Goal: Task Accomplishment & Management: Use online tool/utility

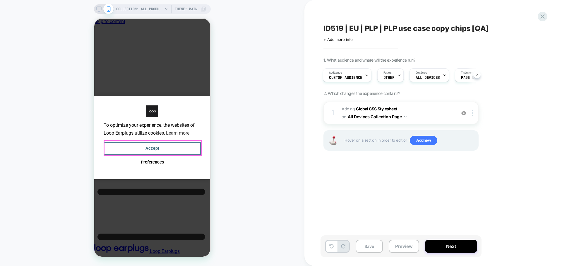
click at [176, 143] on button "Accept" at bounding box center [152, 148] width 97 height 13
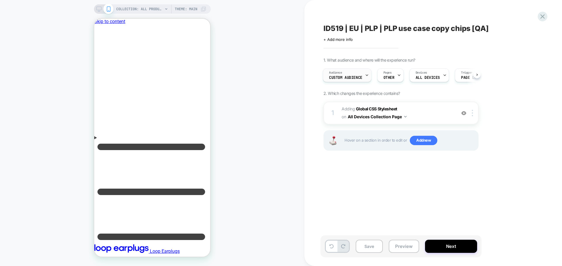
click at [344, 70] on div "Audience Custom Audience" at bounding box center [345, 75] width 45 height 13
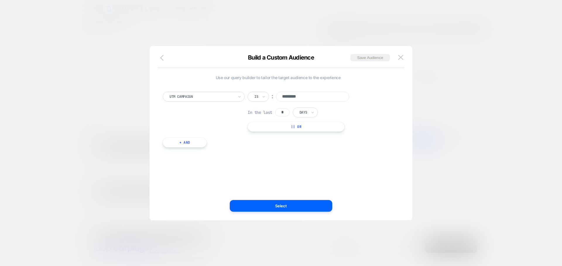
click at [166, 56] on icon "button" at bounding box center [163, 57] width 7 height 7
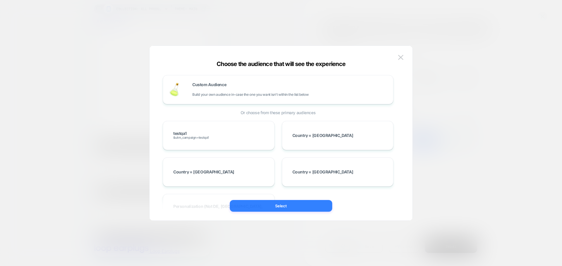
click at [300, 205] on button "Select" at bounding box center [281, 206] width 102 height 12
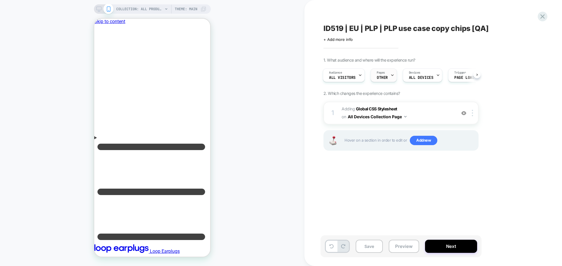
click at [382, 77] on span "OTHER" at bounding box center [381, 78] width 11 height 4
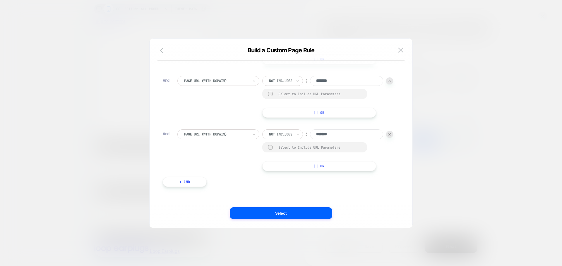
scroll to position [351, 0]
click at [402, 49] on img at bounding box center [400, 50] width 5 height 5
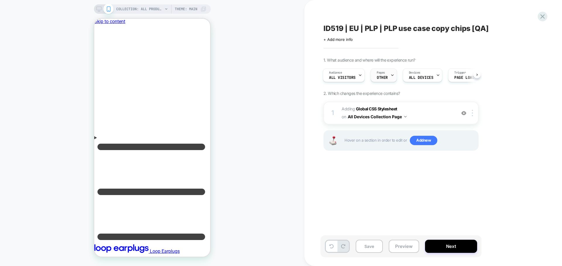
click at [380, 72] on span "Pages" at bounding box center [380, 73] width 8 height 4
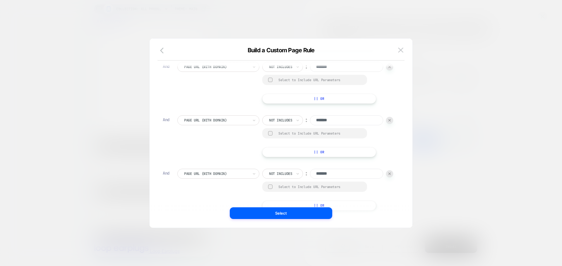
scroll to position [0, 0]
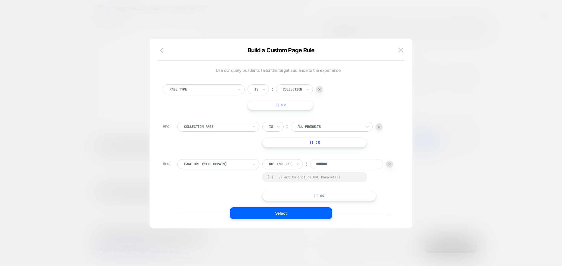
click at [320, 141] on button "|| Or" at bounding box center [314, 143] width 104 height 10
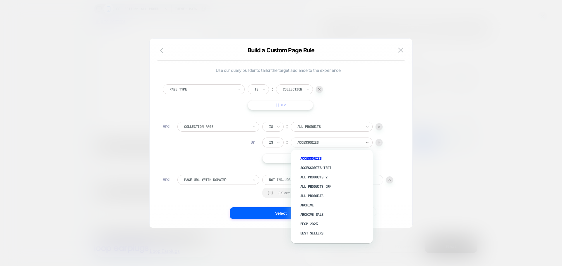
click at [307, 146] on div "Accessories" at bounding box center [330, 143] width 66 height 6
type input "***"
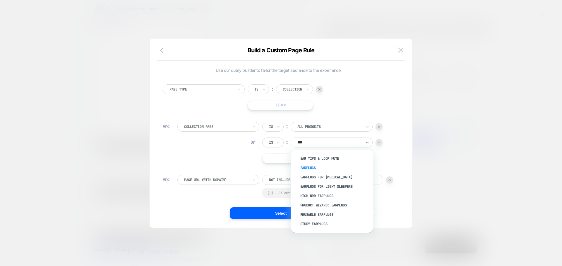
click at [317, 166] on div "Earplugs" at bounding box center [335, 168] width 76 height 9
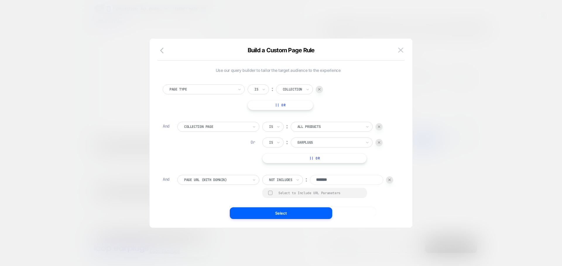
click at [378, 144] on div at bounding box center [378, 142] width 7 height 7
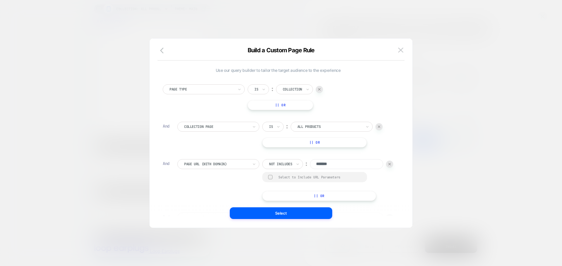
scroll to position [6, 0]
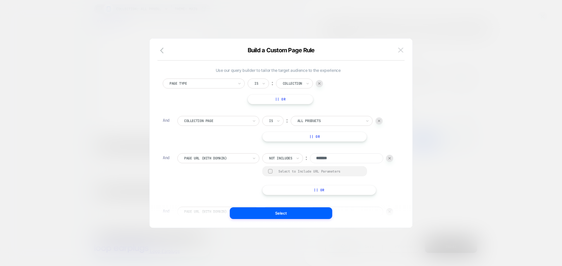
click at [402, 47] on button at bounding box center [400, 50] width 9 height 9
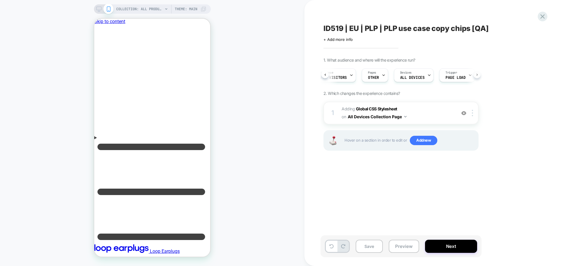
scroll to position [0, 22]
click at [337, 42] on div "ID519 | EU | PLP | PLP use case copy chips [QA] Click to edit experience detail…" at bounding box center [429, 133] width 219 height 255
click at [340, 40] on span "+ Add more info" at bounding box center [337, 39] width 29 height 5
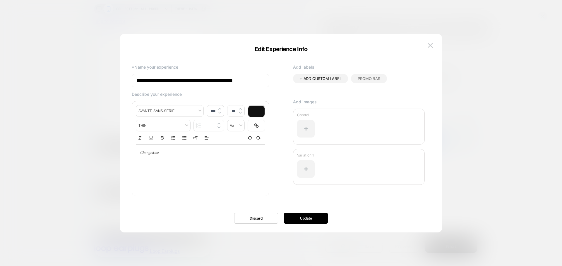
click at [248, 82] on input "**********" at bounding box center [200, 80] width 137 height 13
type input "**********"
click at [307, 223] on button "Update" at bounding box center [306, 218] width 44 height 11
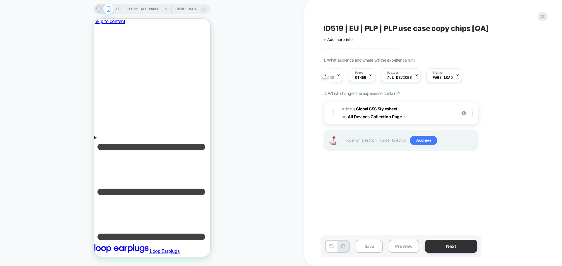
click at [442, 244] on button "Next" at bounding box center [451, 246] width 52 height 13
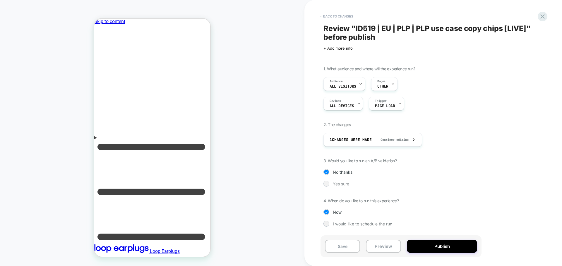
click at [344, 186] on span "Yes sure" at bounding box center [341, 184] width 16 height 5
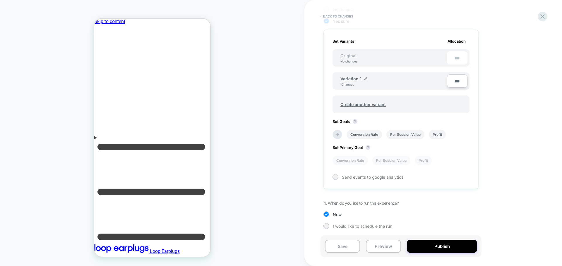
scroll to position [164, 0]
click at [337, 134] on icon at bounding box center [338, 134] width 4 height 4
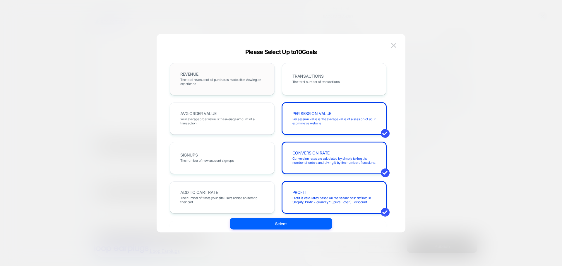
click at [231, 80] on span "The total revenue of all purchases made after viewing an experience" at bounding box center [222, 82] width 84 height 8
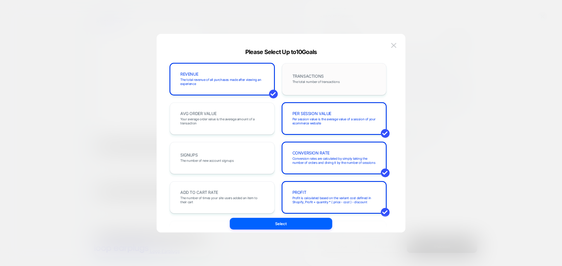
click at [286, 79] on div "TRANSACTIONS The total number of transactions" at bounding box center [334, 79] width 105 height 32
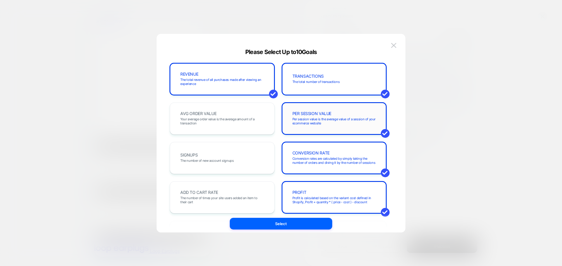
click at [302, 115] on span "PER SESSION VALUE" at bounding box center [311, 114] width 39 height 4
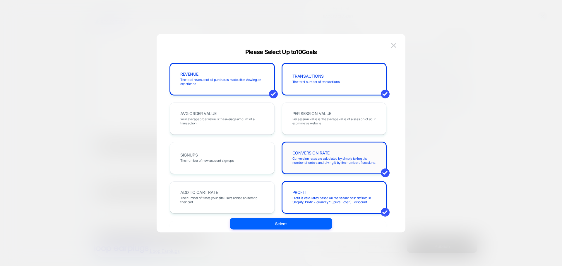
click at [312, 156] on div "CONVERSION RATE Conversion rates are calculated by simply taking the number of …" at bounding box center [334, 158] width 92 height 20
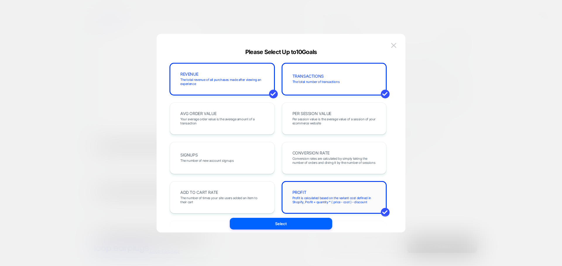
click at [315, 184] on div "PROFIT Profit is calculated based on the variant cost defined in Shopify, Profi…" at bounding box center [334, 198] width 105 height 32
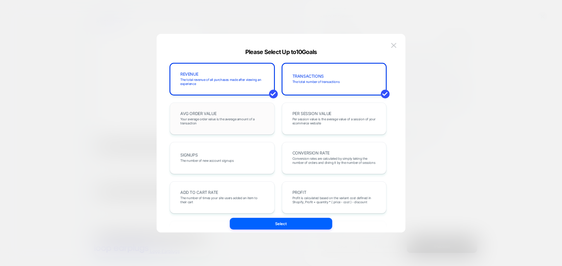
click at [238, 119] on span "Your average order value is the average amount of a transaction" at bounding box center [222, 121] width 84 height 8
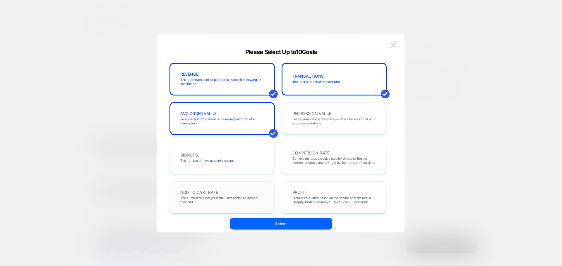
click at [219, 192] on div "ADD TO CART RATE The number of times your site users added an item to their cart" at bounding box center [222, 198] width 92 height 20
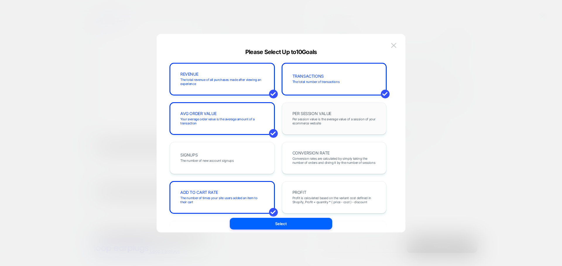
click at [324, 108] on div "PER SESSION VALUE Per session value is the average value of a session of your e…" at bounding box center [334, 119] width 105 height 32
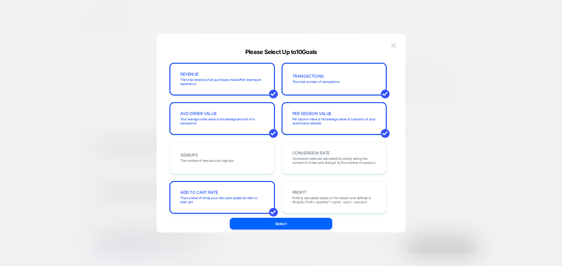
click at [317, 166] on div "CONVERSION RATE Conversion rates are calculated by simply taking the number of …" at bounding box center [334, 158] width 92 height 20
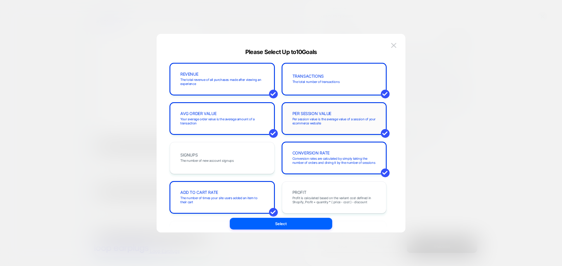
scroll to position [117, 0]
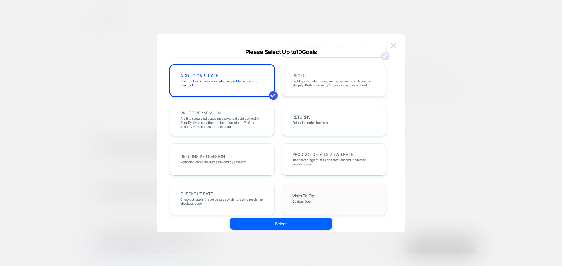
click at [319, 190] on div "Visits To Plp Custom Goal" at bounding box center [334, 199] width 92 height 20
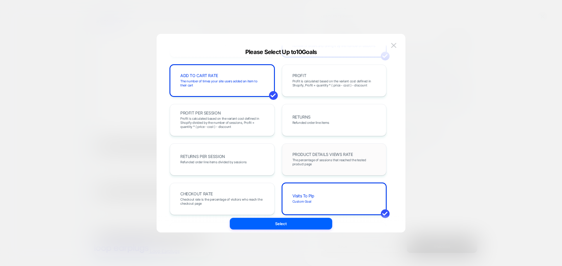
click at [325, 157] on span "PRODUCT DETAILS VIEWS RATE" at bounding box center [322, 155] width 61 height 4
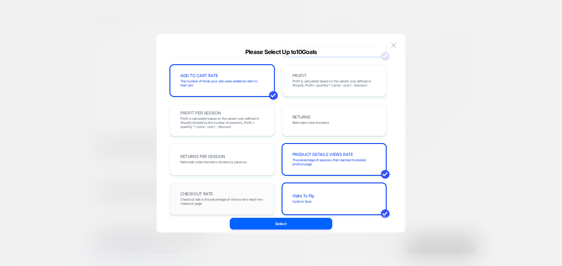
click at [253, 192] on div "CHECKOUT RATE Checkout rate is the percentage of visitors who reach the checkou…" at bounding box center [222, 199] width 92 height 20
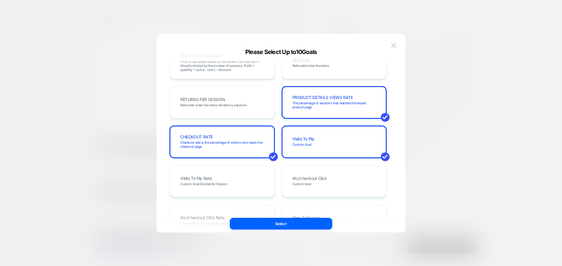
scroll to position [0, 0]
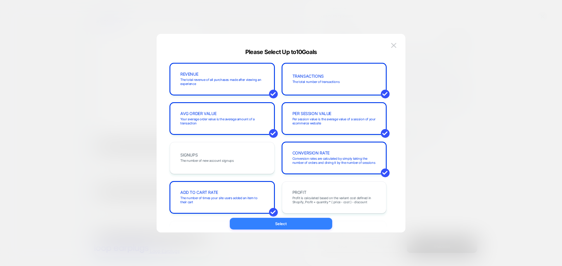
click at [242, 222] on button "Select" at bounding box center [281, 224] width 102 height 12
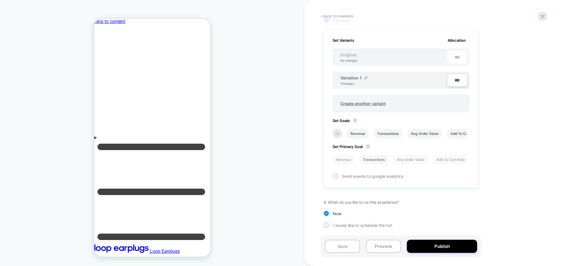
click at [360, 159] on li "Transactions" at bounding box center [374, 160] width 30 height 10
click at [439, 246] on button "Publish" at bounding box center [442, 246] width 70 height 13
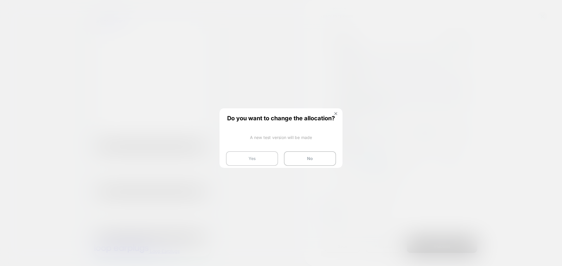
click at [246, 159] on button "Yes" at bounding box center [252, 159] width 52 height 15
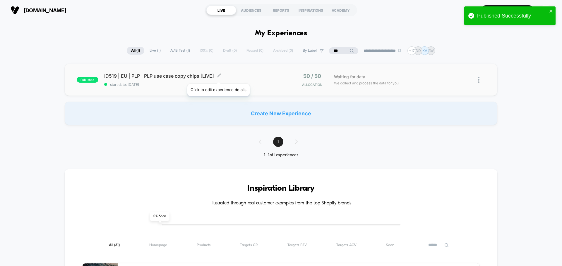
click at [218, 77] on icon at bounding box center [219, 75] width 4 height 4
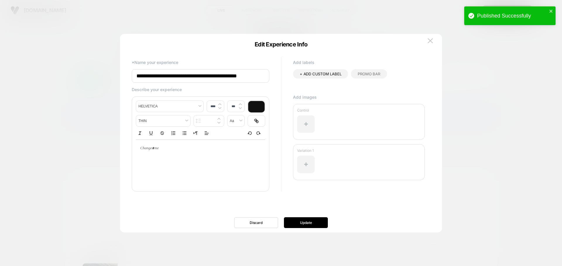
click at [113, 83] on div at bounding box center [281, 133] width 562 height 266
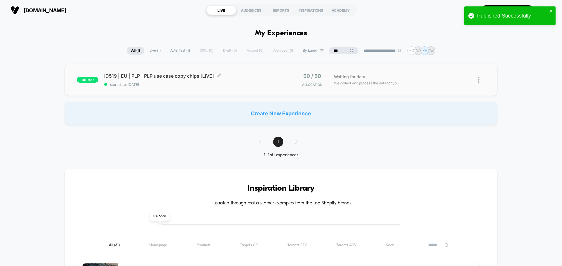
click at [112, 79] on div "ID519 | EU | PLP | PLP use case copy chips [LIVE] Click to edit experience deta…" at bounding box center [192, 80] width 176 height 14
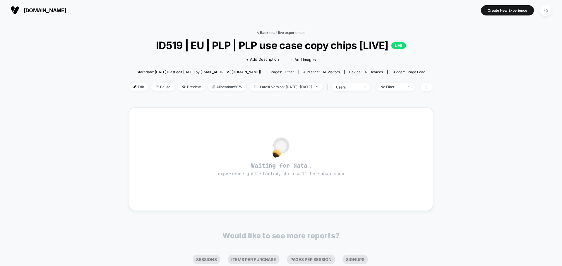
click at [272, 31] on link "< Back to all live experiences" at bounding box center [281, 32] width 49 height 4
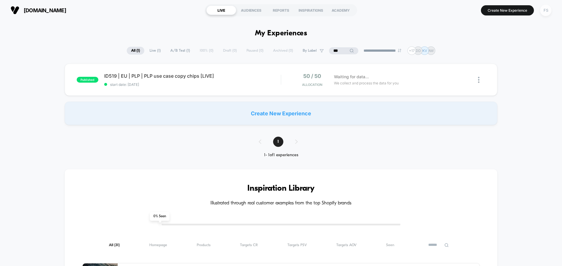
click at [548, 11] on div "FS" at bounding box center [545, 10] width 11 height 11
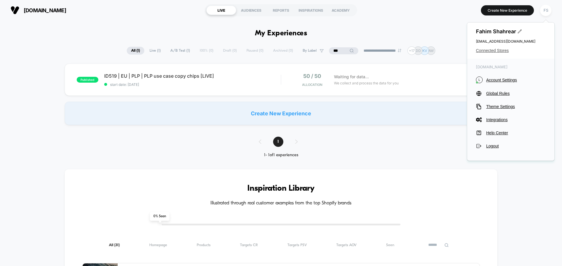
click at [481, 51] on span "Connected Stores" at bounding box center [511, 50] width 70 height 5
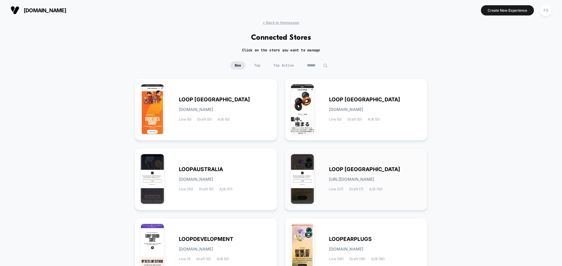
click at [365, 173] on div "LOOP [GEOGRAPHIC_DATA] [URL][DOMAIN_NAME] Live (27) Draft (7) A/B (16)" at bounding box center [375, 180] width 92 height 24
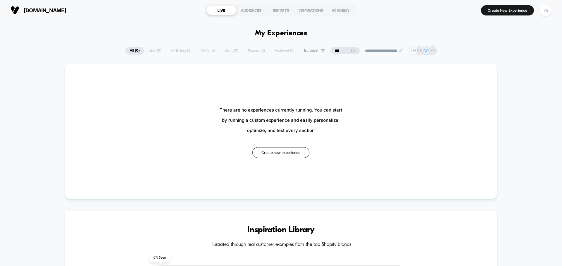
click at [334, 51] on input "***" at bounding box center [344, 50] width 29 height 7
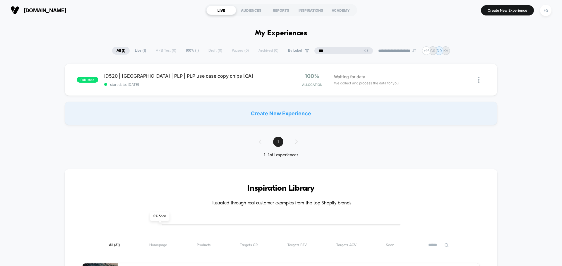
type input "***"
click at [145, 53] on span "Live ( 1 )" at bounding box center [155, 51] width 20 height 8
click at [181, 74] on span "ID520 | [GEOGRAPHIC_DATA] | PLP | PLP use case copy chips [QA] Click to edit ex…" at bounding box center [192, 76] width 176 height 6
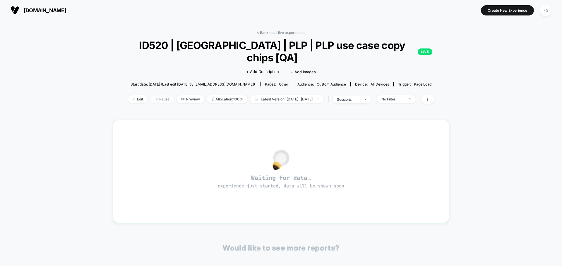
click at [154, 95] on span "Pause" at bounding box center [161, 99] width 23 height 8
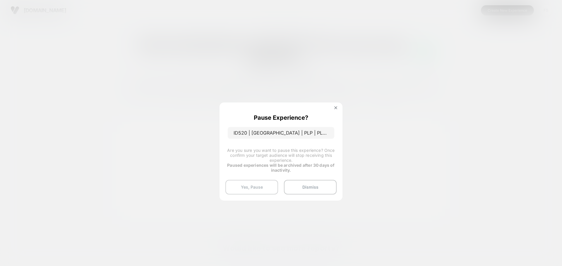
click at [250, 183] on button "Yes, Pause" at bounding box center [251, 187] width 53 height 15
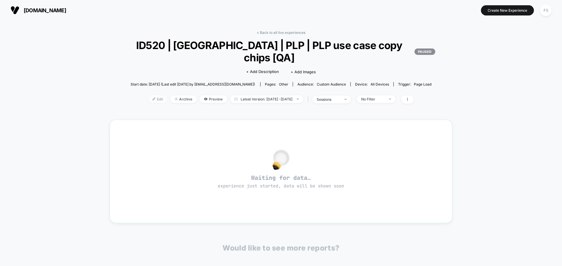
click at [153, 95] on span "Edit" at bounding box center [157, 99] width 19 height 8
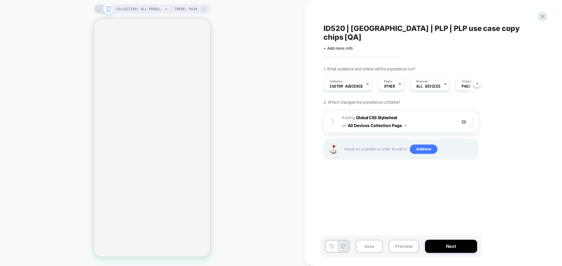
scroll to position [0, 0]
click at [357, 78] on div "Audience Custom Audience" at bounding box center [345, 84] width 45 height 13
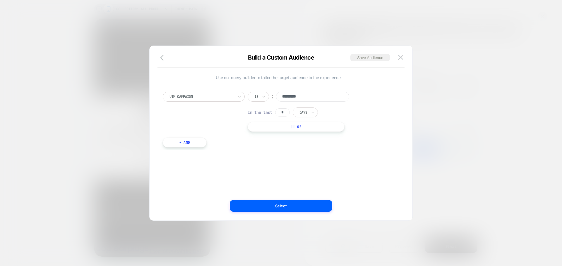
scroll to position [0, 0]
click at [402, 56] on img at bounding box center [400, 57] width 5 height 5
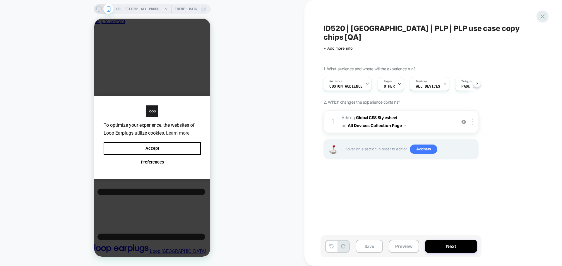
click at [546, 17] on icon at bounding box center [542, 17] width 8 height 8
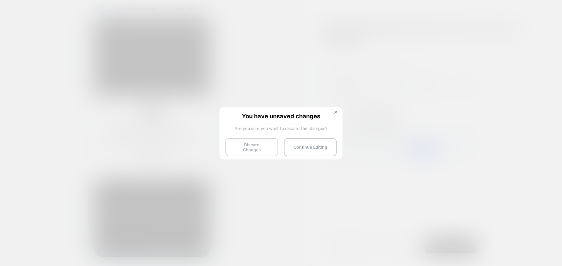
click at [263, 145] on button "Discard Changes" at bounding box center [251, 147] width 53 height 18
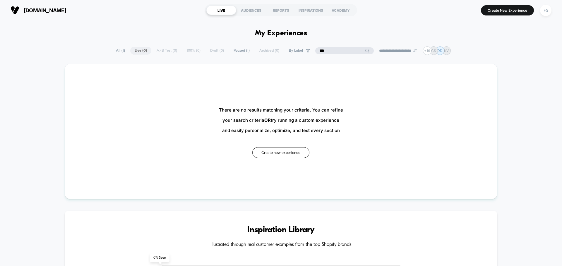
click at [340, 50] on input "***" at bounding box center [344, 50] width 59 height 7
click at [113, 52] on span "All ( 1 )" at bounding box center [120, 51] width 18 height 8
click at [129, 51] on span "All ( 1 )" at bounding box center [135, 51] width 18 height 8
click at [132, 51] on span "All ( 1 )" at bounding box center [135, 51] width 18 height 8
click at [343, 52] on input "***" at bounding box center [344, 50] width 29 height 7
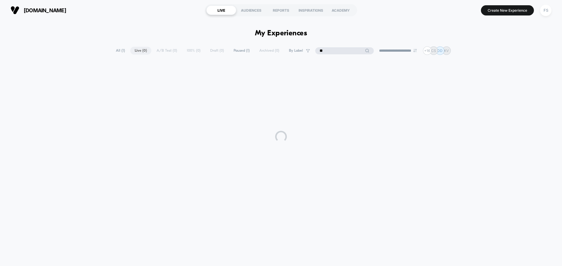
type input "*"
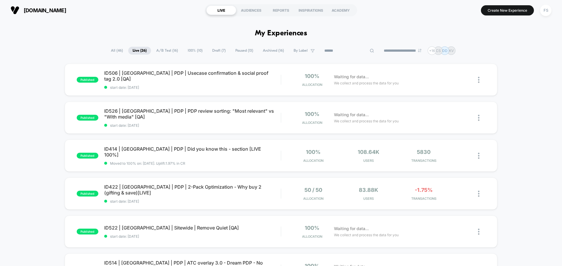
click at [111, 50] on span "All ( 46 )" at bounding box center [116, 51] width 21 height 8
click at [341, 50] on input at bounding box center [348, 50] width 29 height 7
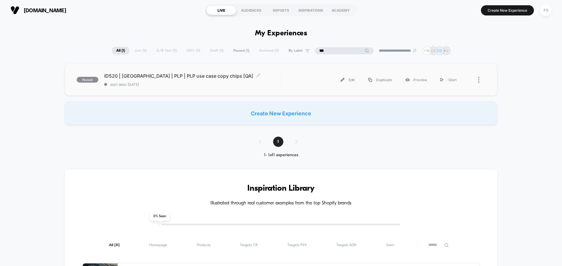
type input "***"
click at [165, 71] on div "paused ID520 | [GEOGRAPHIC_DATA] | PLP | PLP use case copy chips [QA] Click to …" at bounding box center [281, 80] width 432 height 32
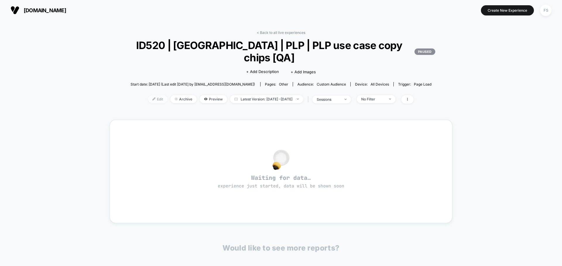
click at [151, 95] on span "Edit" at bounding box center [157, 99] width 19 height 8
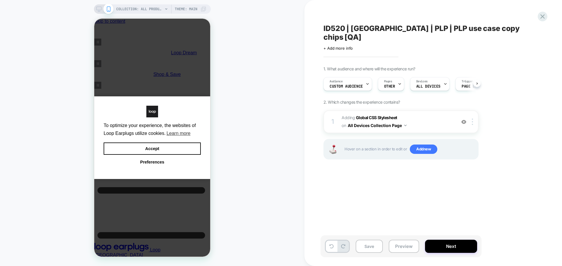
scroll to position [0, 0]
click at [175, 144] on button "Accept" at bounding box center [152, 149] width 97 height 12
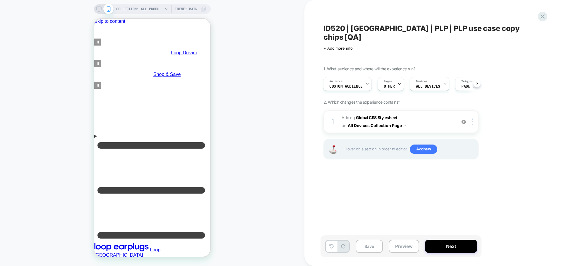
scroll to position [0, 0]
click at [386, 80] on span "Pages" at bounding box center [387, 82] width 8 height 4
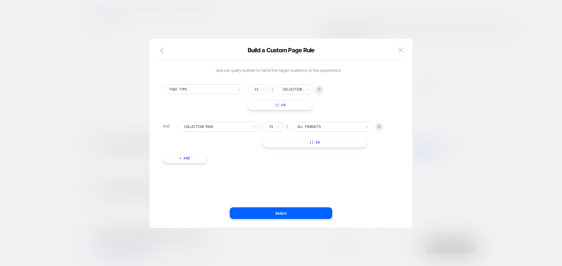
click at [401, 50] on img at bounding box center [400, 50] width 5 height 5
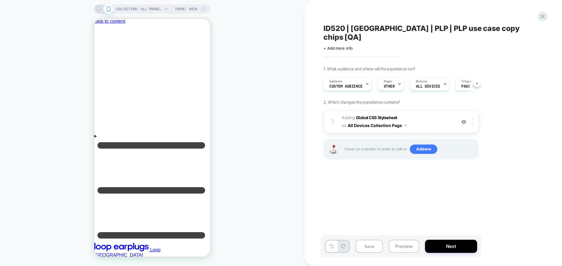
click at [332, 42] on div "Click to edit experience details + Add more info" at bounding box center [387, 46] width 128 height 9
click at [338, 46] on span "+ Add more info" at bounding box center [337, 48] width 29 height 5
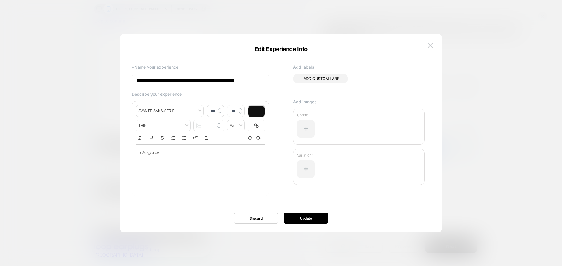
click at [251, 81] on input "**********" at bounding box center [200, 80] width 137 height 13
type input "**********"
click at [315, 214] on button "Update" at bounding box center [306, 218] width 44 height 11
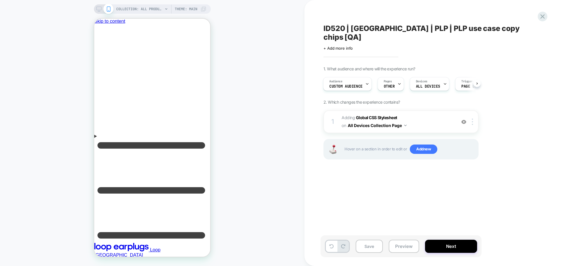
click at [385, 100] on div "1. What audience and where will the experience run? Audience Custom Audience Pa…" at bounding box center [430, 120] width 214 height 108
click at [383, 111] on div "1 Adding Global CSS Stylesheet on All Devices Collection Page Add Before Add Af…" at bounding box center [400, 122] width 155 height 23
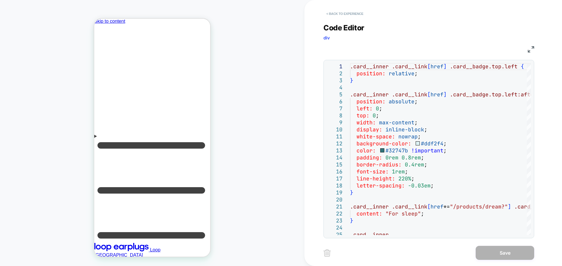
click at [355, 10] on button "< Back to experience" at bounding box center [344, 13] width 43 height 9
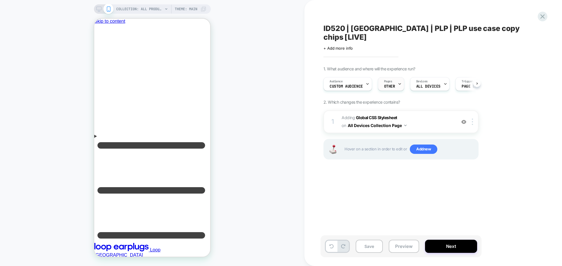
scroll to position [0, 0]
click at [388, 80] on span "Pages" at bounding box center [387, 82] width 8 height 4
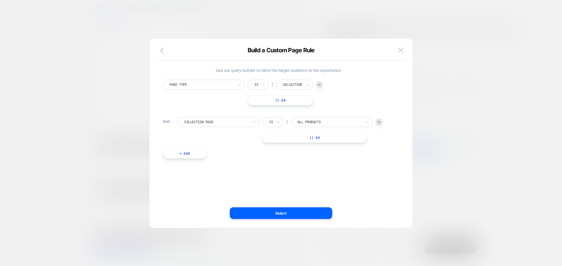
scroll to position [6, 0]
click at [397, 54] on button at bounding box center [400, 50] width 9 height 9
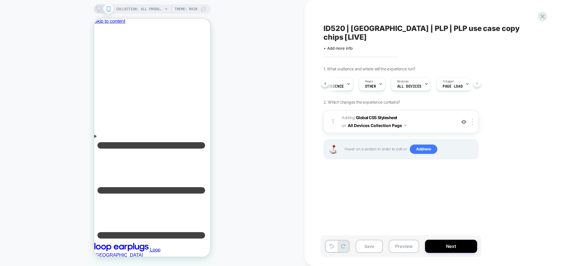
scroll to position [0, 30]
click at [447, 247] on button "Next" at bounding box center [451, 246] width 52 height 13
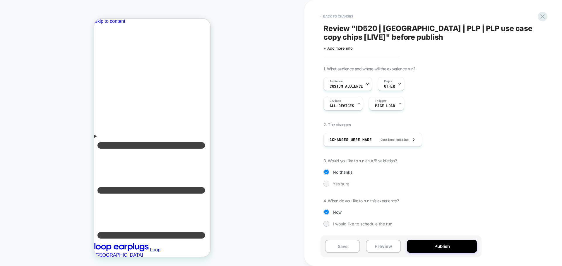
click at [330, 185] on div "Yes sure" at bounding box center [400, 184] width 155 height 6
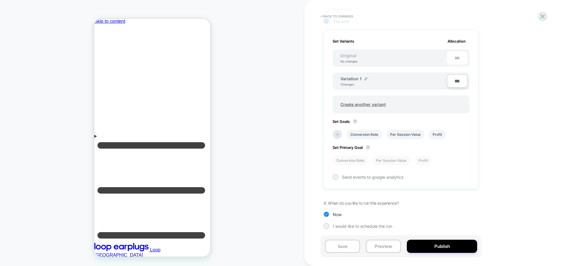
scroll to position [164, 0]
click at [336, 133] on icon at bounding box center [337, 134] width 6 height 6
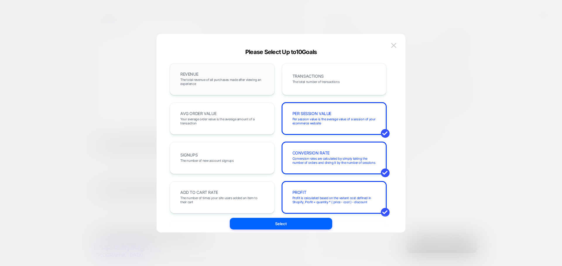
click at [224, 81] on span "The total revenue of all purchases made after viewing an experience" at bounding box center [222, 82] width 84 height 8
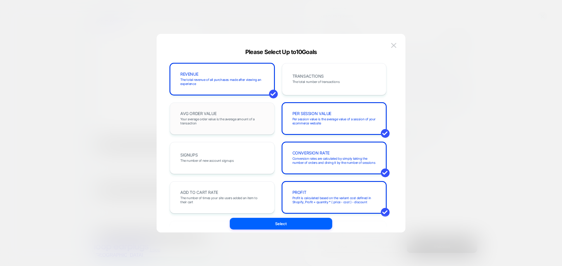
click at [224, 125] on span "Your average order value is the average amount of a transaction" at bounding box center [222, 121] width 84 height 8
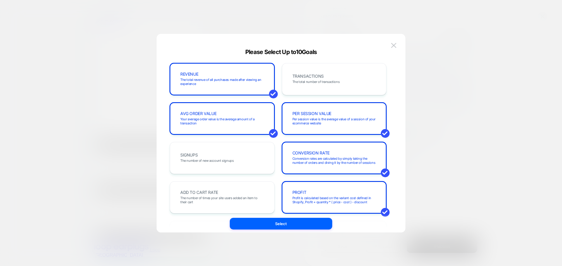
click at [226, 190] on div "ADD TO CART RATE The number of times your site users added an item to their cart" at bounding box center [222, 198] width 92 height 20
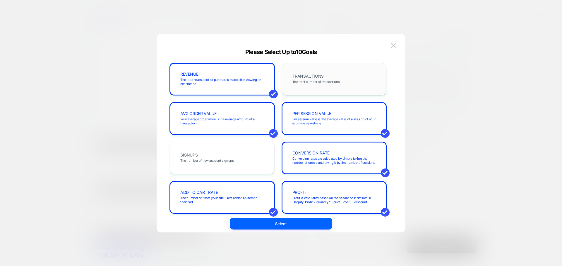
click at [307, 83] on span "The total number of transactions" at bounding box center [315, 82] width 47 height 4
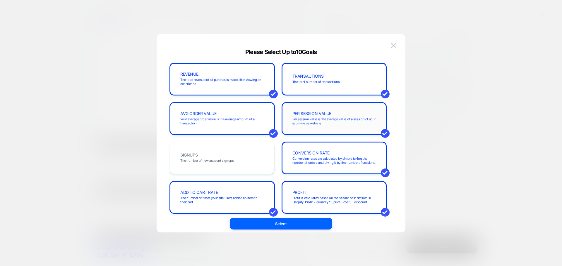
click at [316, 129] on div "PER SESSION VALUE Per session value is the average value of a session of your e…" at bounding box center [334, 119] width 105 height 32
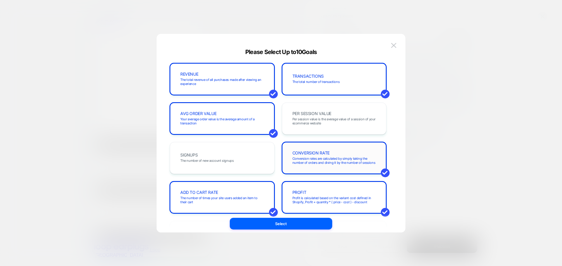
click at [317, 159] on span "Conversion rates are calculated by simply taking the number of orders and divin…" at bounding box center [334, 161] width 84 height 8
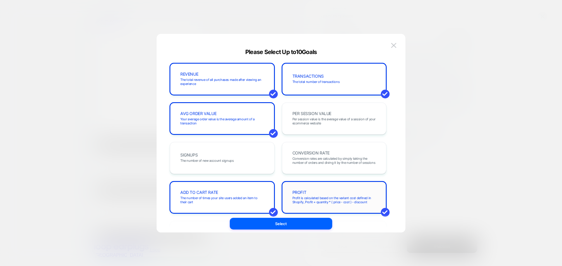
click at [317, 192] on div "PROFIT Profit is calculated based on the variant cost defined in Shopify, Profi…" at bounding box center [334, 198] width 92 height 20
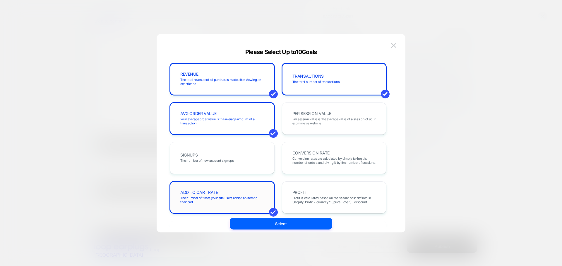
click at [256, 204] on span "The number of times your site users added an item to their cart" at bounding box center [222, 200] width 84 height 8
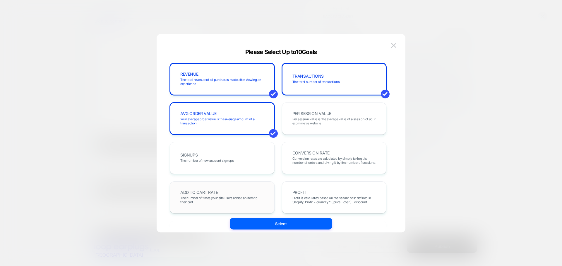
click at [237, 211] on div "ADD TO CART RATE The number of times your site users added an item to their cart" at bounding box center [222, 198] width 105 height 32
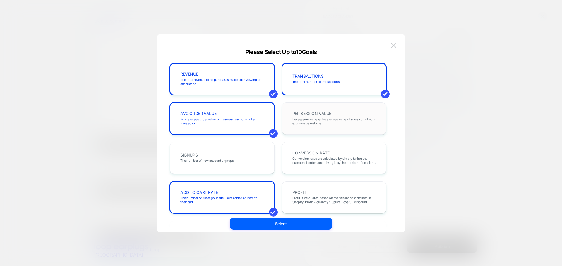
click at [309, 126] on div "PER SESSION VALUE Per session value is the average value of a session of your e…" at bounding box center [334, 119] width 92 height 20
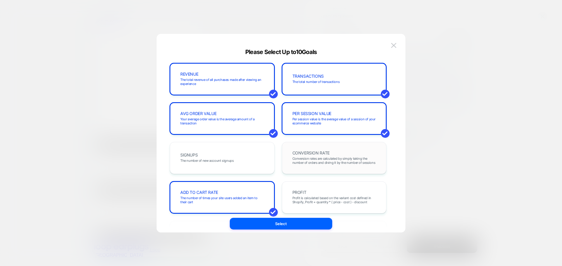
click at [309, 154] on span "CONVERSION RATE" at bounding box center [310, 153] width 37 height 4
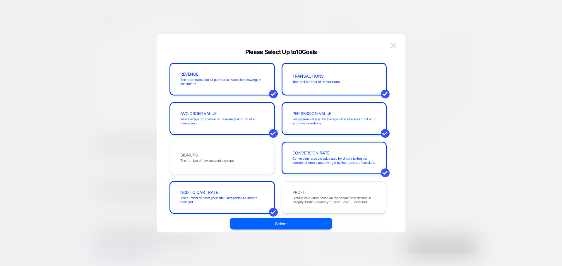
scroll to position [117, 0]
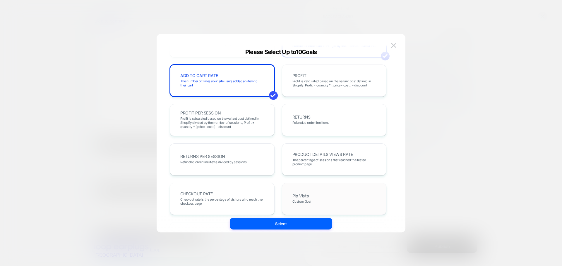
click at [300, 194] on span "Plp Visits" at bounding box center [300, 196] width 16 height 4
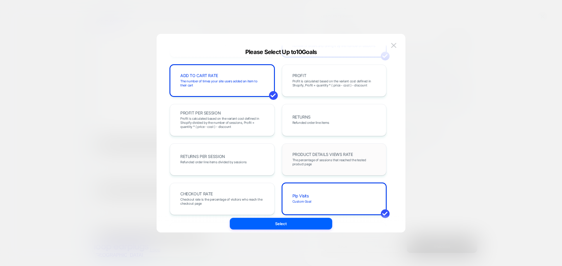
click at [326, 151] on div "PRODUCT DETAILS VIEWS RATE The percentage of sessions that reached the tested p…" at bounding box center [334, 160] width 92 height 20
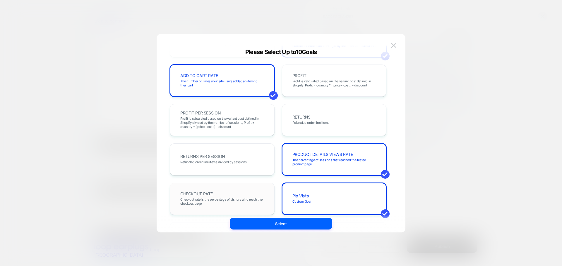
click at [230, 202] on span "Checkout rate is the percentage of visitors who reach the checkout page" at bounding box center [222, 202] width 84 height 8
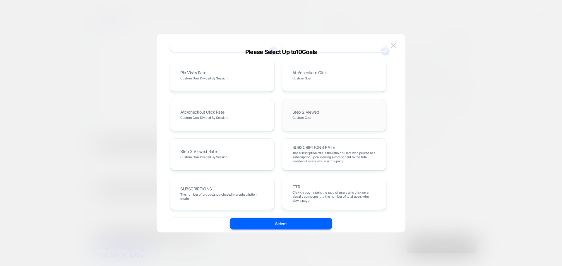
scroll to position [320, 0]
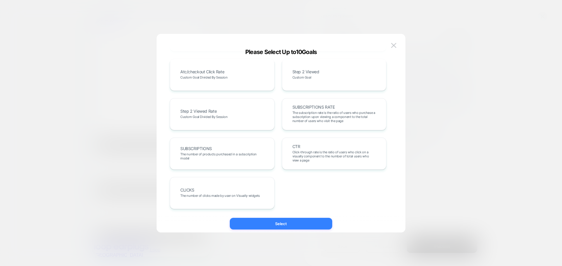
click at [317, 226] on button "Select" at bounding box center [281, 224] width 102 height 12
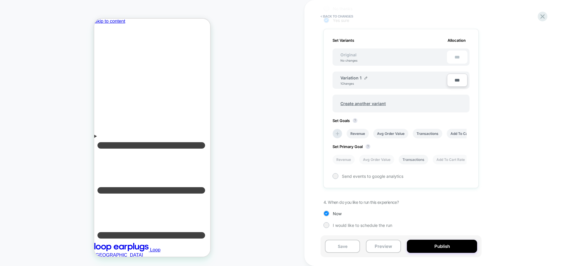
click at [421, 158] on li "Transactions" at bounding box center [413, 160] width 30 height 10
click at [428, 246] on button "Publish" at bounding box center [442, 246] width 70 height 13
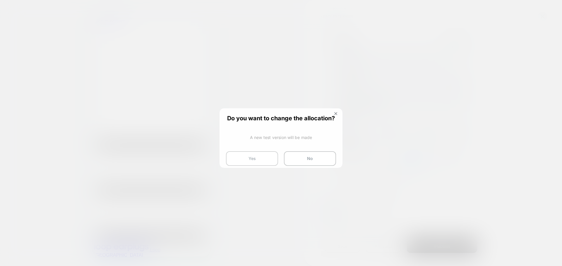
click at [245, 164] on button "Yes" at bounding box center [252, 159] width 52 height 15
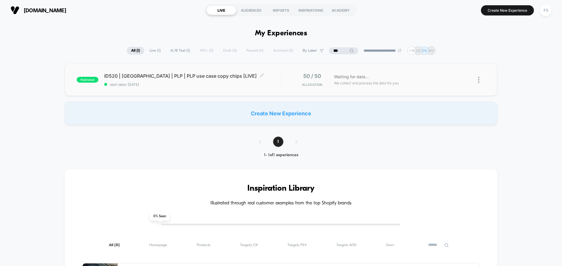
click at [176, 78] on span "ID520 | [GEOGRAPHIC_DATA] | PLP | PLP use case copy chips [LIVE] Click to edit …" at bounding box center [192, 76] width 176 height 6
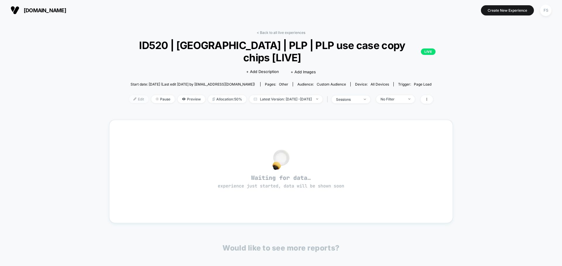
click at [131, 95] on span "Edit" at bounding box center [138, 99] width 19 height 8
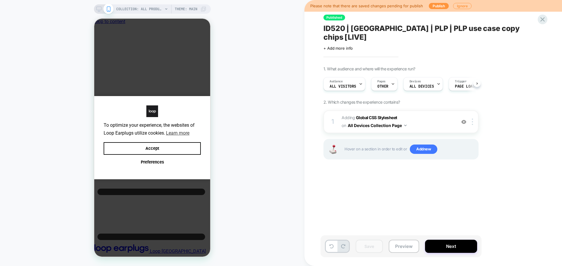
click at [444, 5] on button "Publish" at bounding box center [439, 6] width 20 height 6
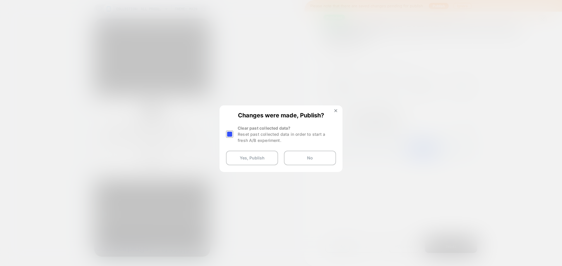
click at [231, 133] on div at bounding box center [229, 134] width 7 height 7
click at [245, 153] on button "Yes, Publish" at bounding box center [252, 158] width 52 height 15
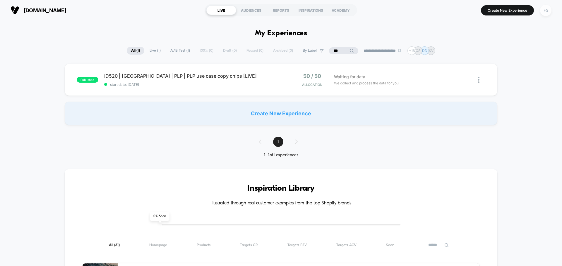
click at [542, 11] on div "FS" at bounding box center [545, 10] width 11 height 11
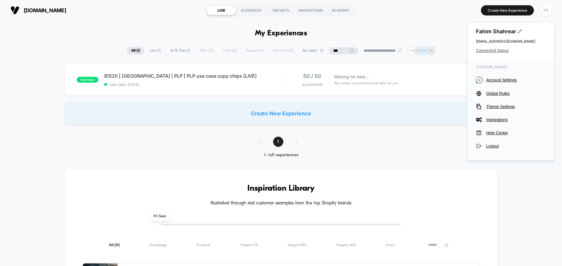
click at [491, 49] on span "Connected Stores" at bounding box center [511, 50] width 70 height 5
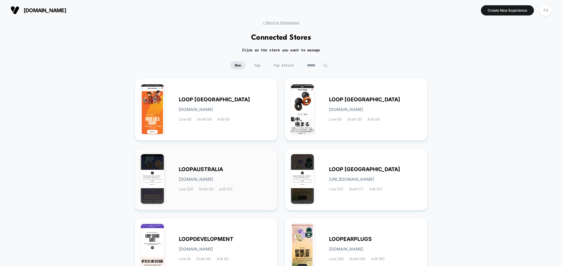
click at [191, 179] on span "[DOMAIN_NAME]" at bounding box center [196, 180] width 34 height 4
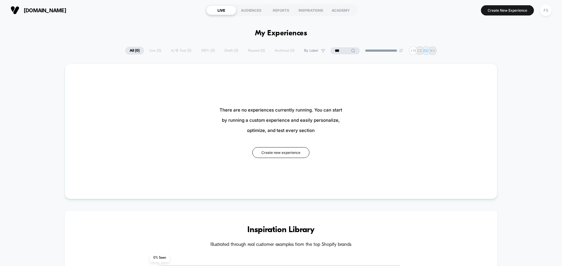
click at [340, 52] on input "***" at bounding box center [345, 50] width 59 height 7
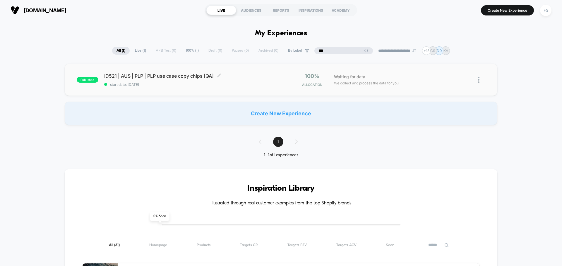
type input "***"
click at [155, 78] on span "ID521 | AUS | PLP | PLP use case copy chips [QA] Click to edit experience detai…" at bounding box center [192, 76] width 176 height 6
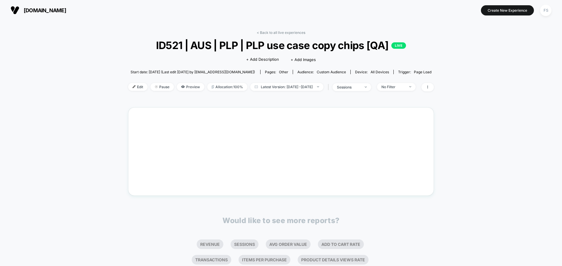
click at [106, 83] on div "< Back to all live experiences ID521 | AUS | PLP | PLP use case copy chips [QA]…" at bounding box center [281, 176] width 562 height 312
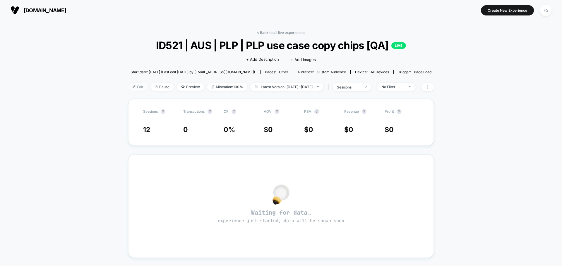
click at [131, 84] on span "Edit" at bounding box center [137, 87] width 19 height 8
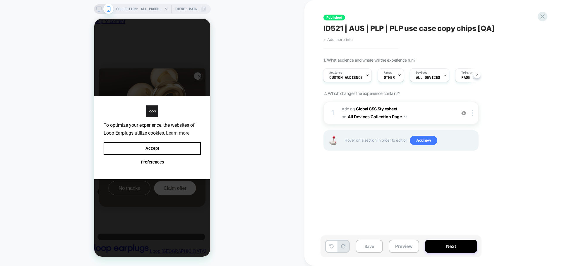
click at [338, 40] on span "+ Add more info" at bounding box center [337, 39] width 29 height 5
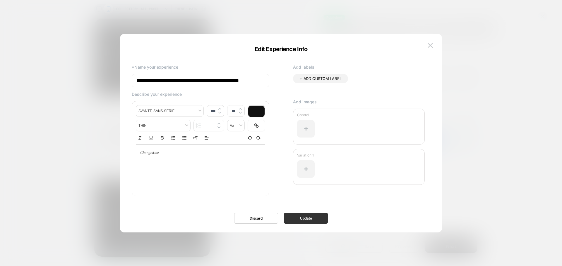
type input "**********"
click at [311, 219] on button "Update" at bounding box center [306, 218] width 44 height 11
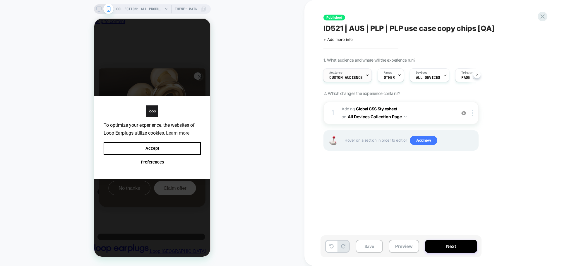
click at [352, 76] on span "Custom Audience" at bounding box center [345, 78] width 33 height 4
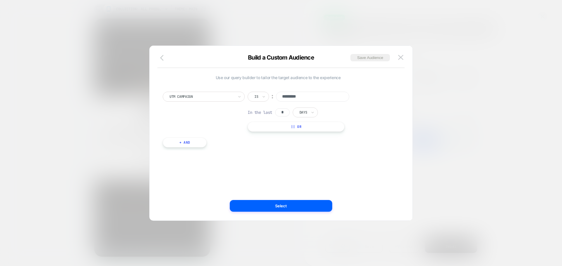
click at [164, 58] on icon "button" at bounding box center [163, 57] width 7 height 7
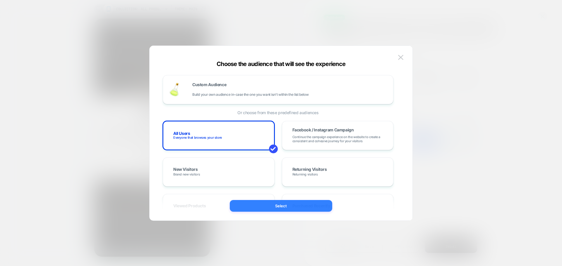
click at [292, 209] on button "Select" at bounding box center [281, 206] width 102 height 12
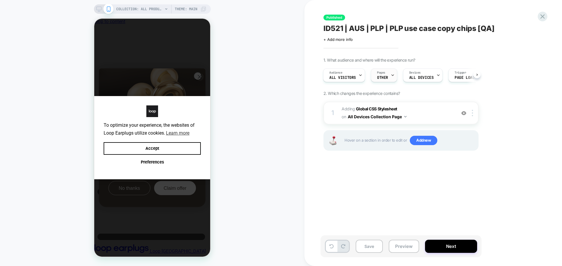
click at [393, 76] on div "Pages OTHER" at bounding box center [384, 75] width 26 height 14
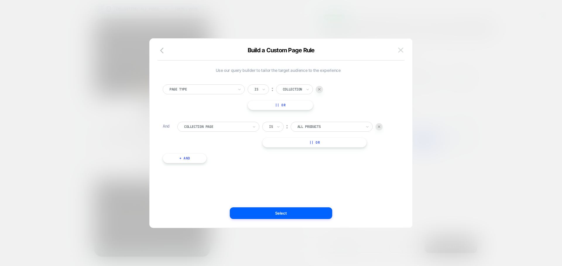
click at [401, 50] on img at bounding box center [400, 50] width 5 height 5
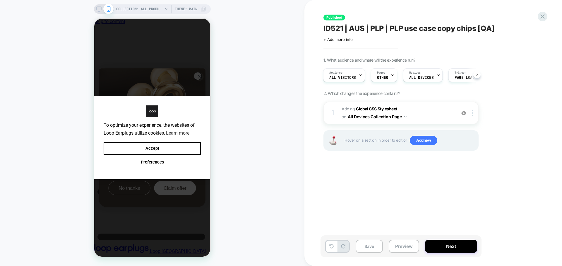
scroll to position [0, 1]
click at [455, 240] on button "Next" at bounding box center [451, 246] width 52 height 13
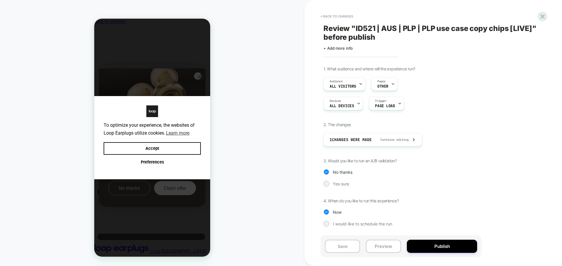
click at [340, 178] on div "1. What audience and where will the experience run? Audience All Visitors Pages…" at bounding box center [430, 150] width 214 height 169
click at [341, 185] on span "Yes sure" at bounding box center [341, 184] width 16 height 5
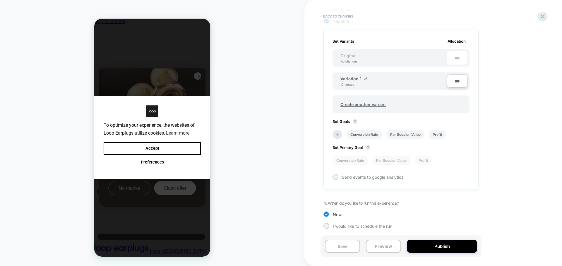
scroll to position [164, 0]
click at [338, 137] on li at bounding box center [337, 134] width 10 height 10
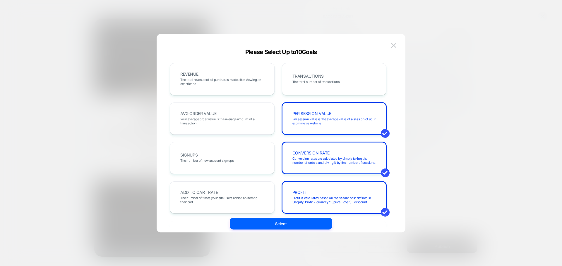
click at [316, 168] on div "CONVERSION RATE Conversion rates are calculated by simply taking the number of …" at bounding box center [334, 158] width 92 height 20
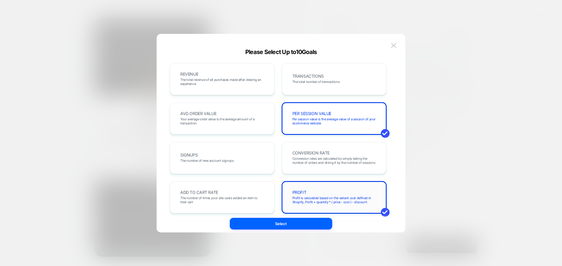
drag, startPoint x: 319, startPoint y: 194, endPoint x: 319, endPoint y: 189, distance: 4.4
click at [319, 193] on div "PROFIT Profit is calculated based on the variant cost defined in Shopify, Profi…" at bounding box center [334, 198] width 92 height 20
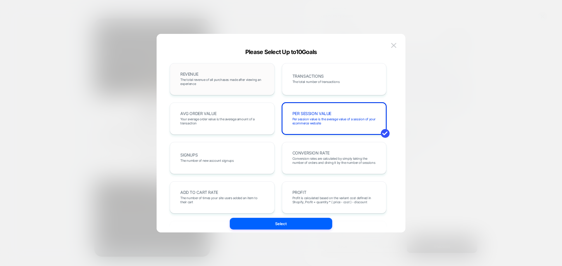
drag, startPoint x: 301, startPoint y: 62, endPoint x: 249, endPoint y: 81, distance: 54.9
click at [301, 63] on div "REVENUE The total revenue of all purchases made after viewing an experience TRA…" at bounding box center [277, 136] width 231 height 181
drag, startPoint x: 317, startPoint y: 79, endPoint x: 313, endPoint y: 77, distance: 4.1
click at [316, 78] on div "TRANSACTIONS The total number of transactions" at bounding box center [334, 79] width 92 height 20
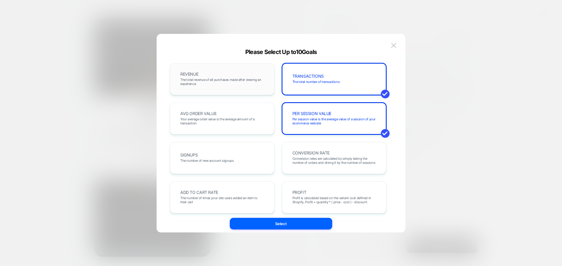
click at [233, 77] on div "REVENUE The total revenue of all purchases made after viewing an experience" at bounding box center [222, 79] width 92 height 20
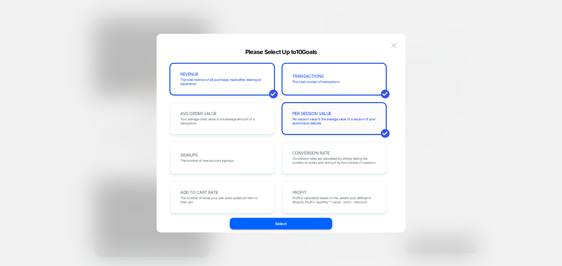
click at [317, 112] on span "PER SESSION VALUE" at bounding box center [311, 114] width 39 height 4
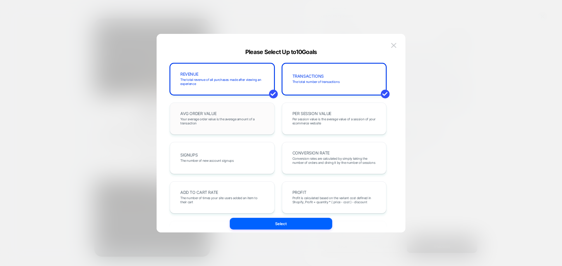
click at [235, 116] on div "AVG ORDER VALUE Your average order value is the average amount of a transaction" at bounding box center [222, 119] width 92 height 20
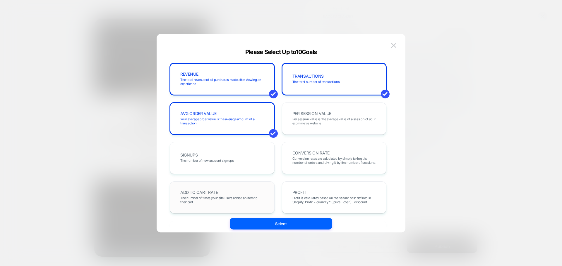
click at [219, 190] on div "ADD TO CART RATE The number of times your site users added an item to their cart" at bounding box center [222, 198] width 92 height 20
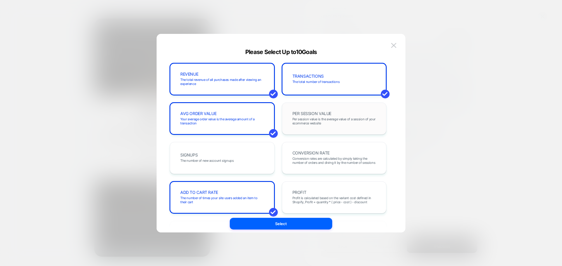
click at [336, 115] on div "PER SESSION VALUE Per session value is the average value of a session of your e…" at bounding box center [334, 119] width 92 height 20
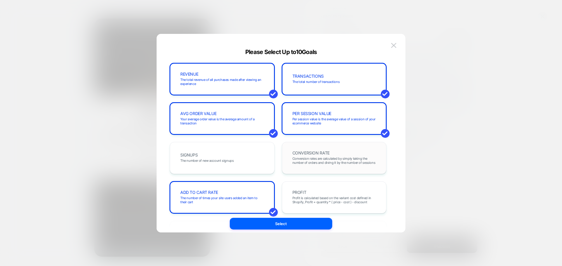
click at [328, 153] on span "CONVERSION RATE" at bounding box center [310, 153] width 37 height 4
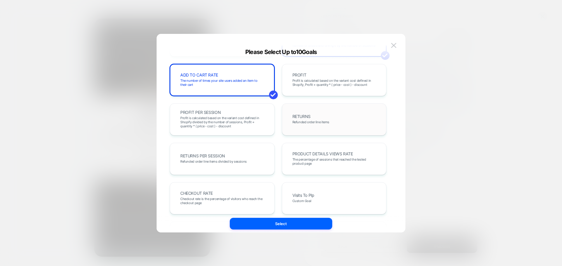
scroll to position [146, 0]
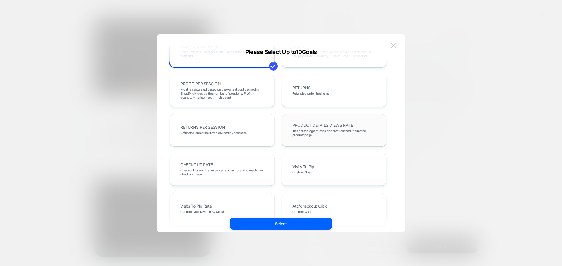
click at [338, 132] on span "The percentage of sessions that reached the tested product page" at bounding box center [334, 133] width 84 height 8
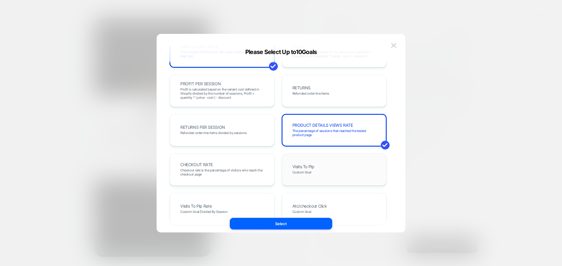
click at [338, 164] on div "Visits To Plp Custom Goal" at bounding box center [334, 170] width 92 height 20
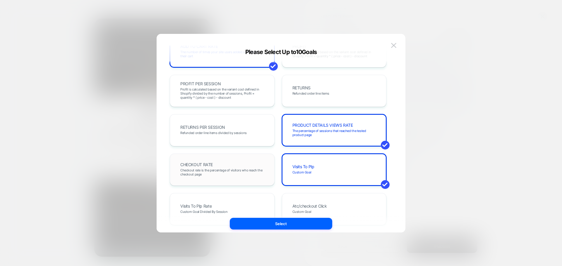
click at [254, 181] on div "CHECKOUT RATE Checkout rate is the percentage of visitors who reach the checkou…" at bounding box center [222, 170] width 105 height 32
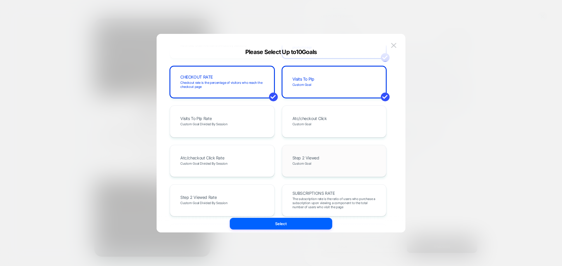
scroll to position [320, 0]
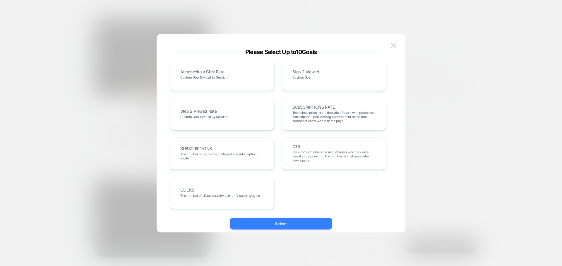
click at [301, 225] on button "Select" at bounding box center [281, 224] width 102 height 12
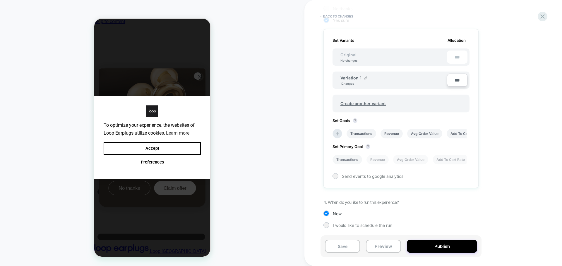
click at [352, 161] on li "Transactions" at bounding box center [347, 160] width 30 height 10
click at [438, 245] on button "Publish" at bounding box center [442, 246] width 70 height 13
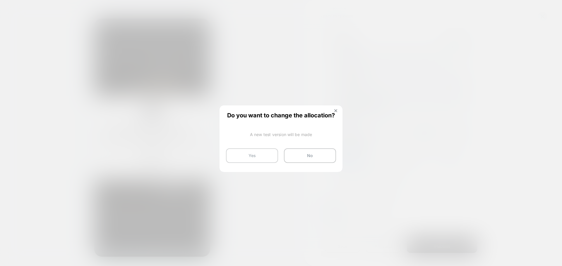
click at [244, 162] on button "Yes" at bounding box center [252, 156] width 52 height 15
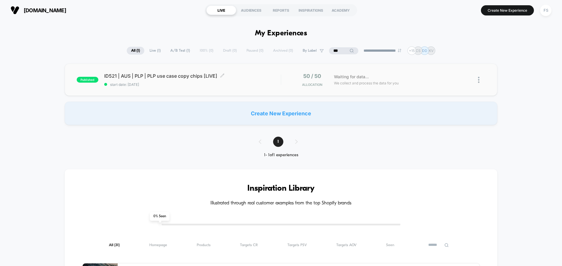
click at [208, 85] on span "start date: [DATE]" at bounding box center [192, 84] width 176 height 4
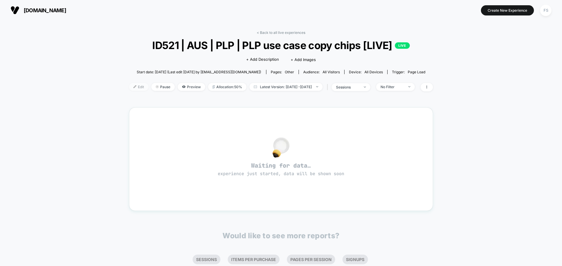
click at [133, 87] on img at bounding box center [134, 86] width 3 height 3
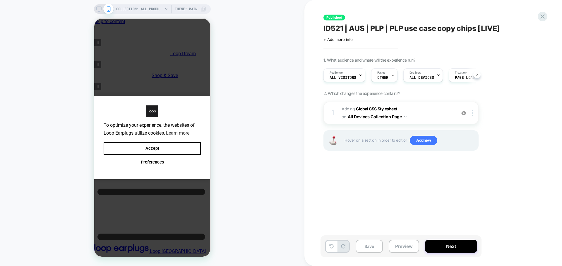
scroll to position [0, 0]
click at [382, 81] on div "Pages OTHER" at bounding box center [382, 75] width 23 height 13
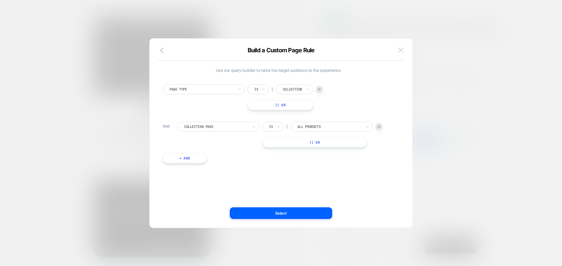
click at [398, 54] on button at bounding box center [400, 50] width 9 height 9
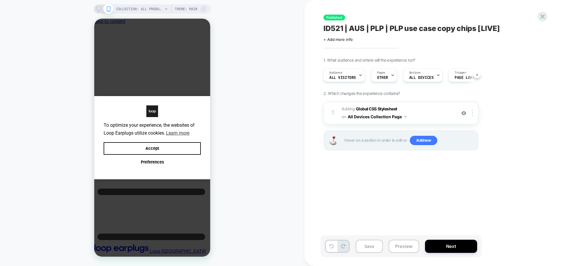
scroll to position [0, 0]
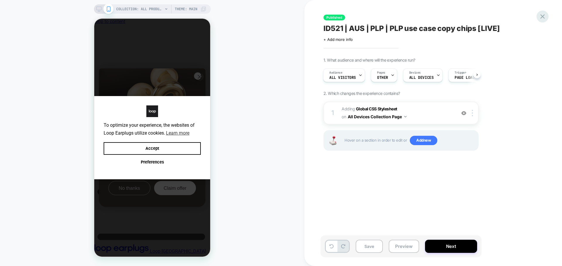
click at [542, 18] on icon at bounding box center [542, 17] width 8 height 8
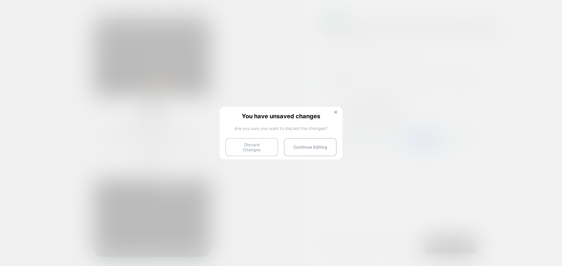
click at [271, 145] on button "Discard Changes" at bounding box center [251, 147] width 53 height 18
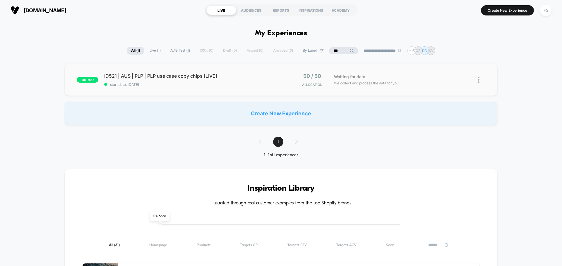
click at [233, 93] on div "published ID521 | AUS | PLP | PLP use case copy chips [LIVE] start date: 9/25/2…" at bounding box center [281, 80] width 432 height 32
